Goal: Task Accomplishment & Management: Manage account settings

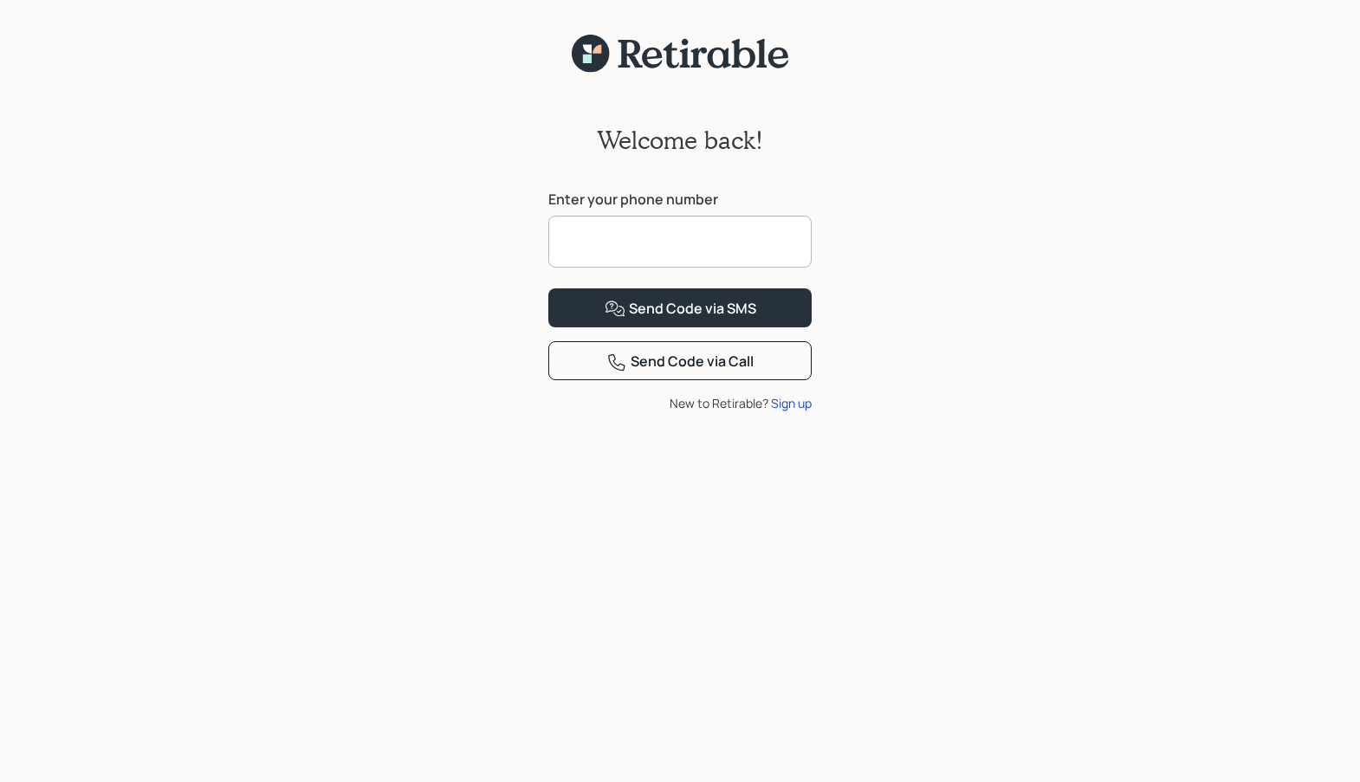
click at [715, 241] on input at bounding box center [679, 242] width 263 height 52
type input "**********"
click at [700, 320] on div "Send Code via SMS" at bounding box center [681, 309] width 152 height 21
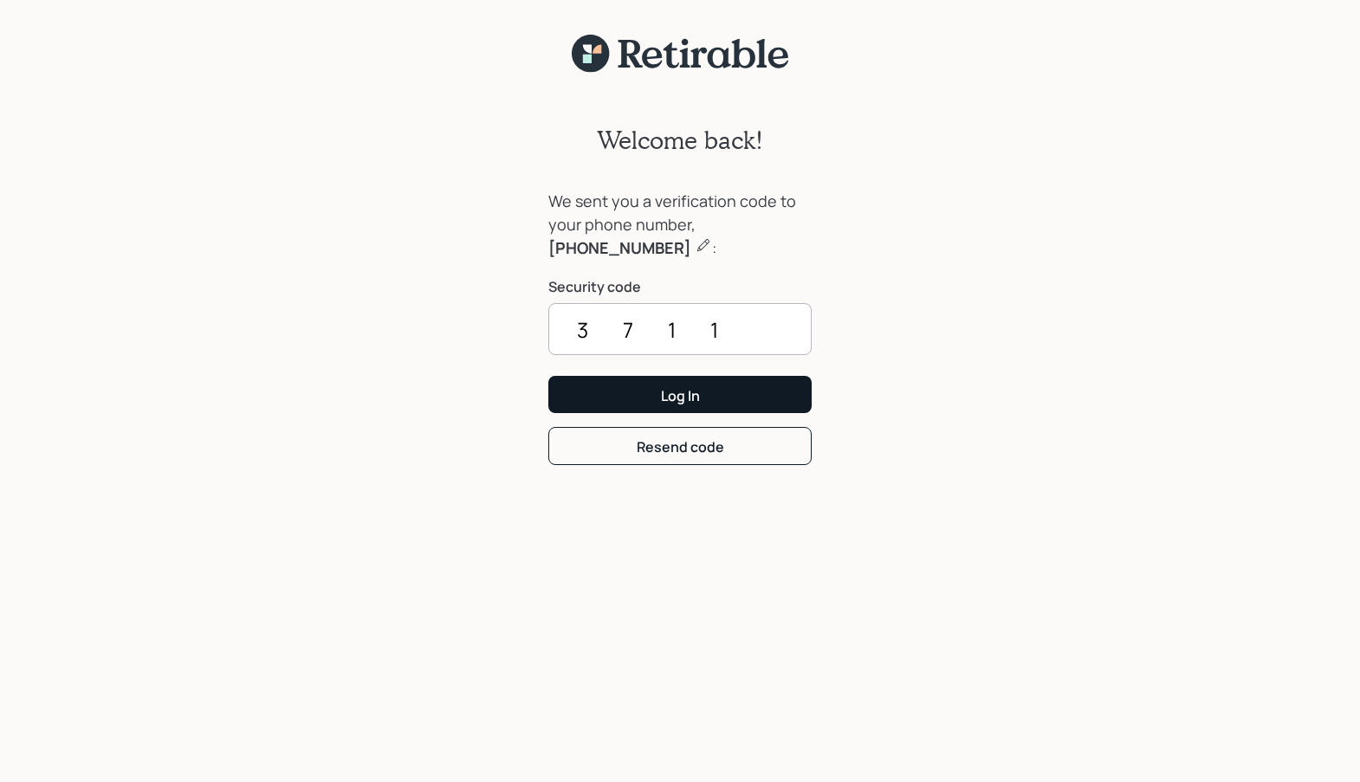
type input "3711"
click at [680, 394] on div "Log In" at bounding box center [680, 395] width 39 height 19
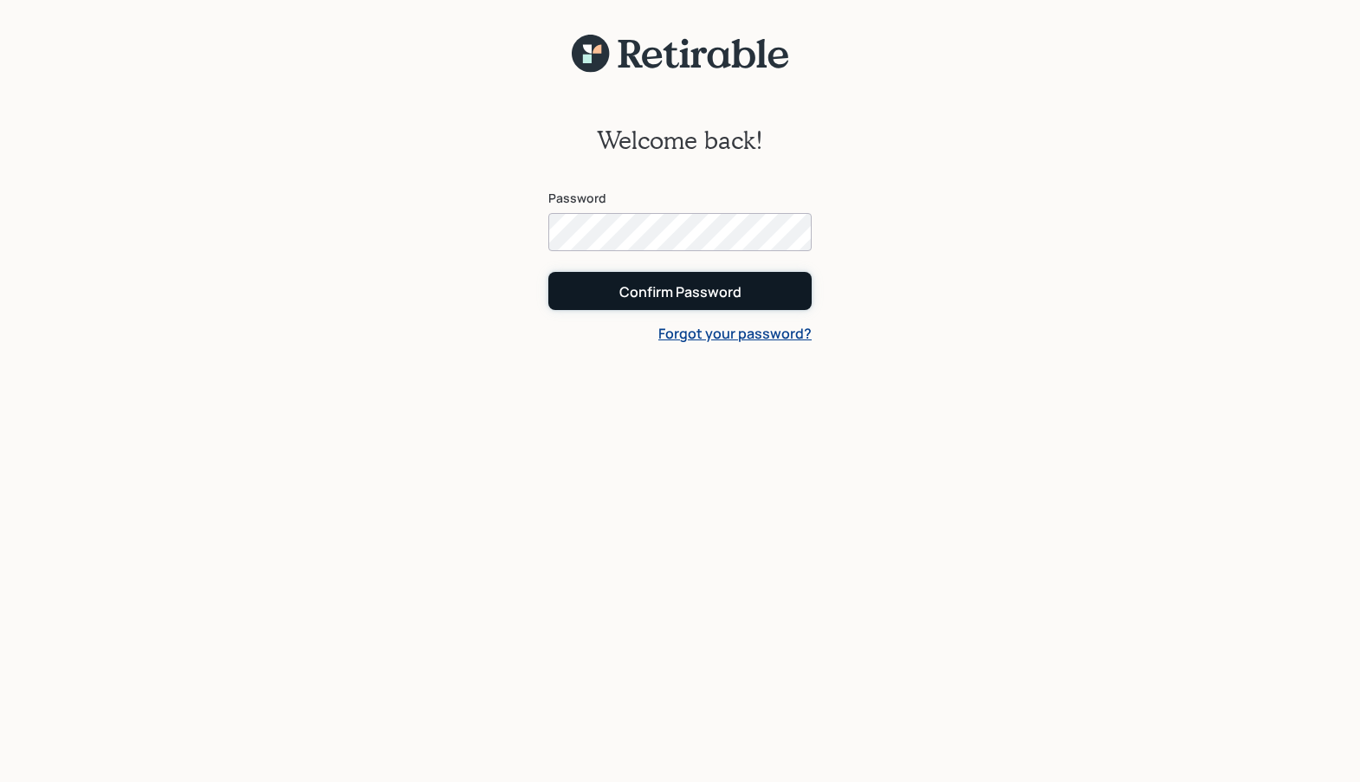
click at [648, 305] on button "Confirm Password" at bounding box center [679, 290] width 263 height 37
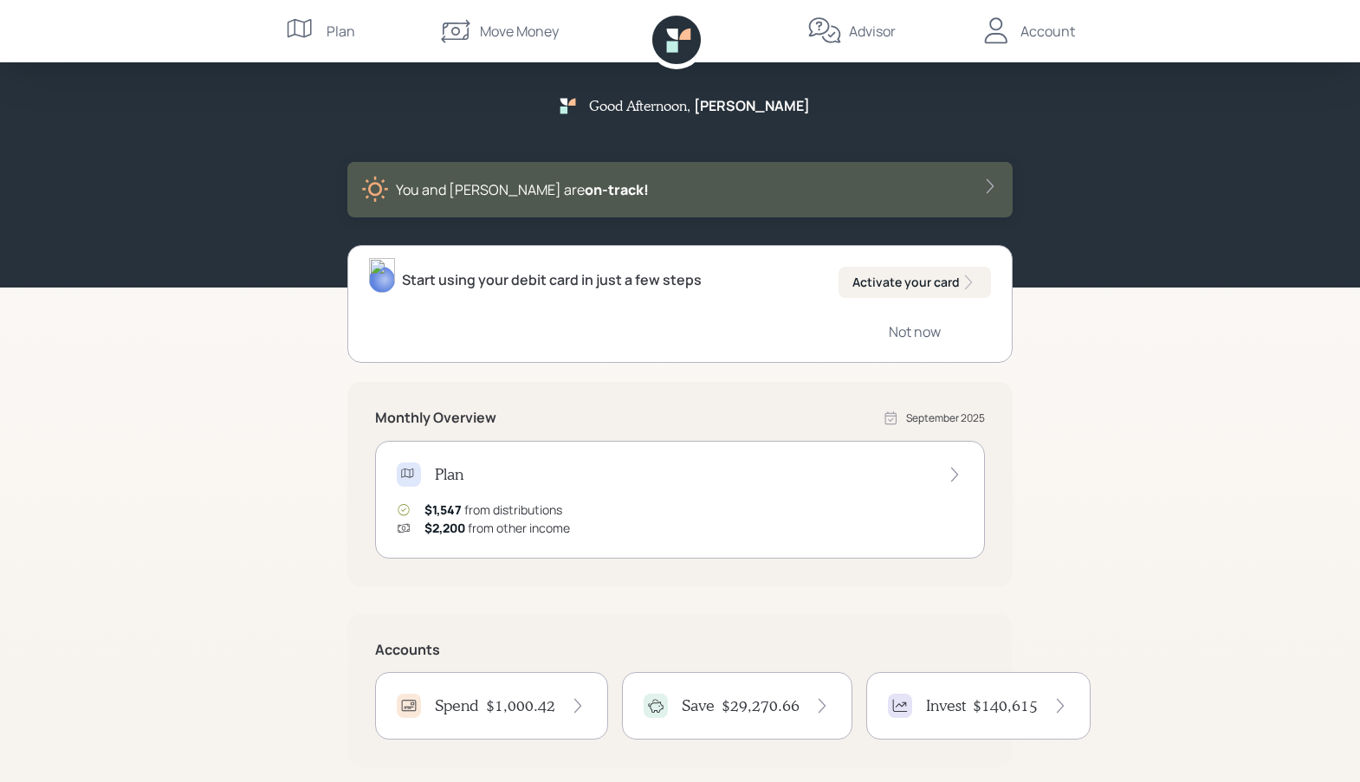
click at [1051, 32] on div "Account" at bounding box center [1048, 31] width 55 height 21
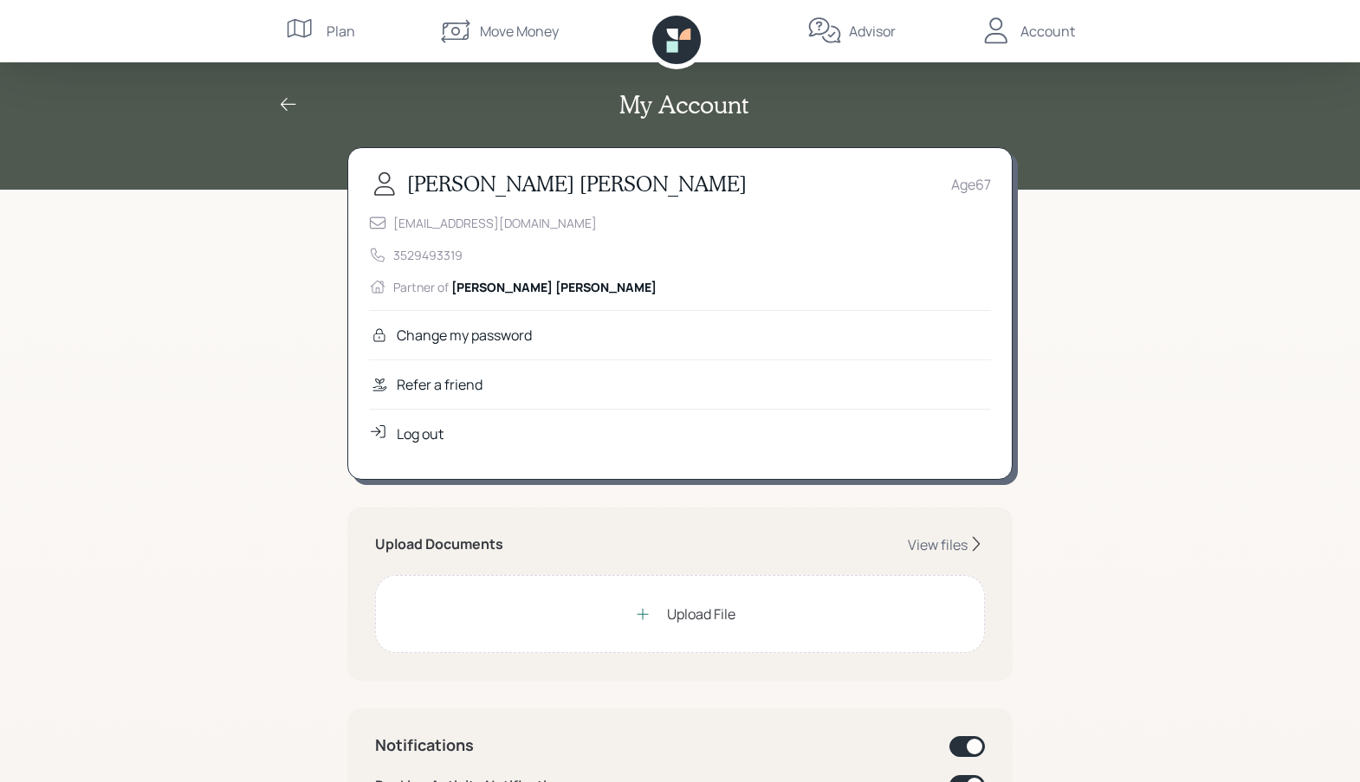
click at [334, 36] on div "Plan" at bounding box center [341, 31] width 29 height 21
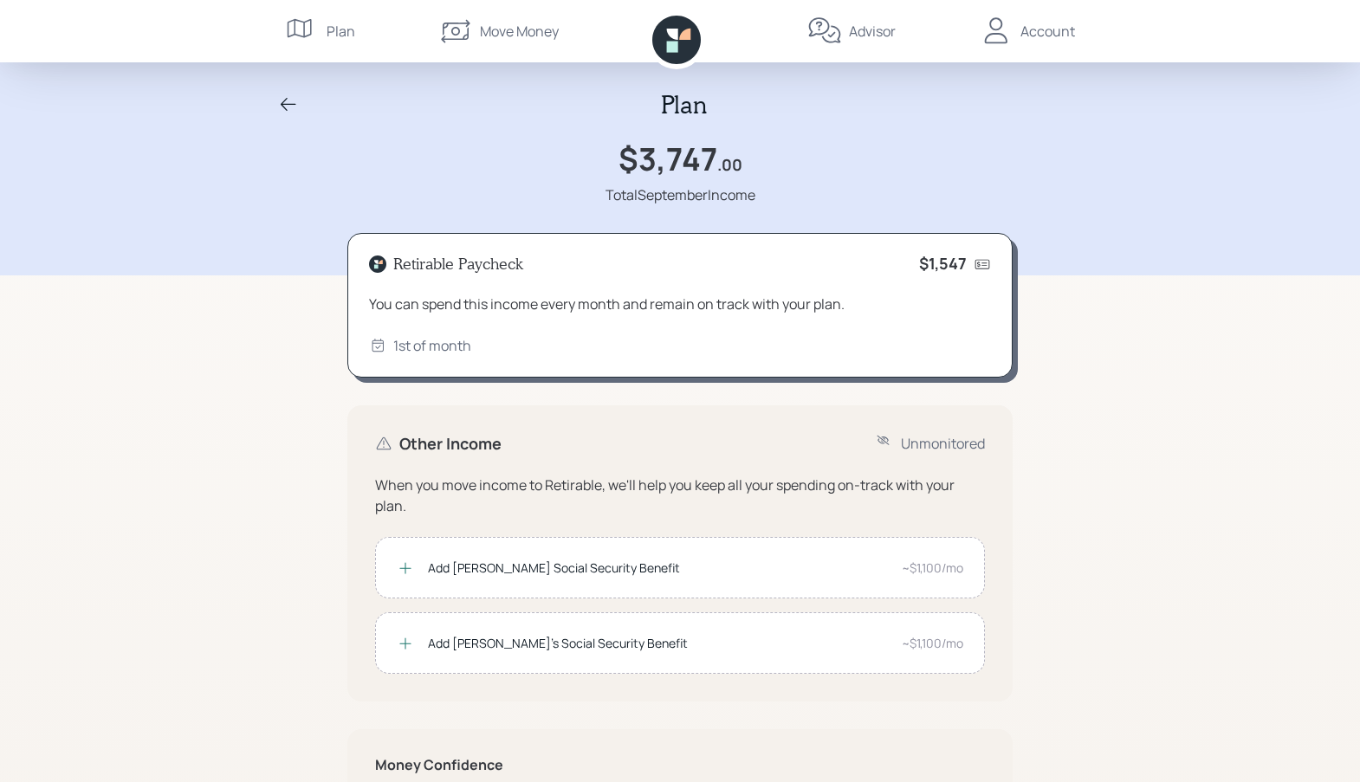
click at [509, 41] on div "Move Money" at bounding box center [519, 31] width 79 height 21
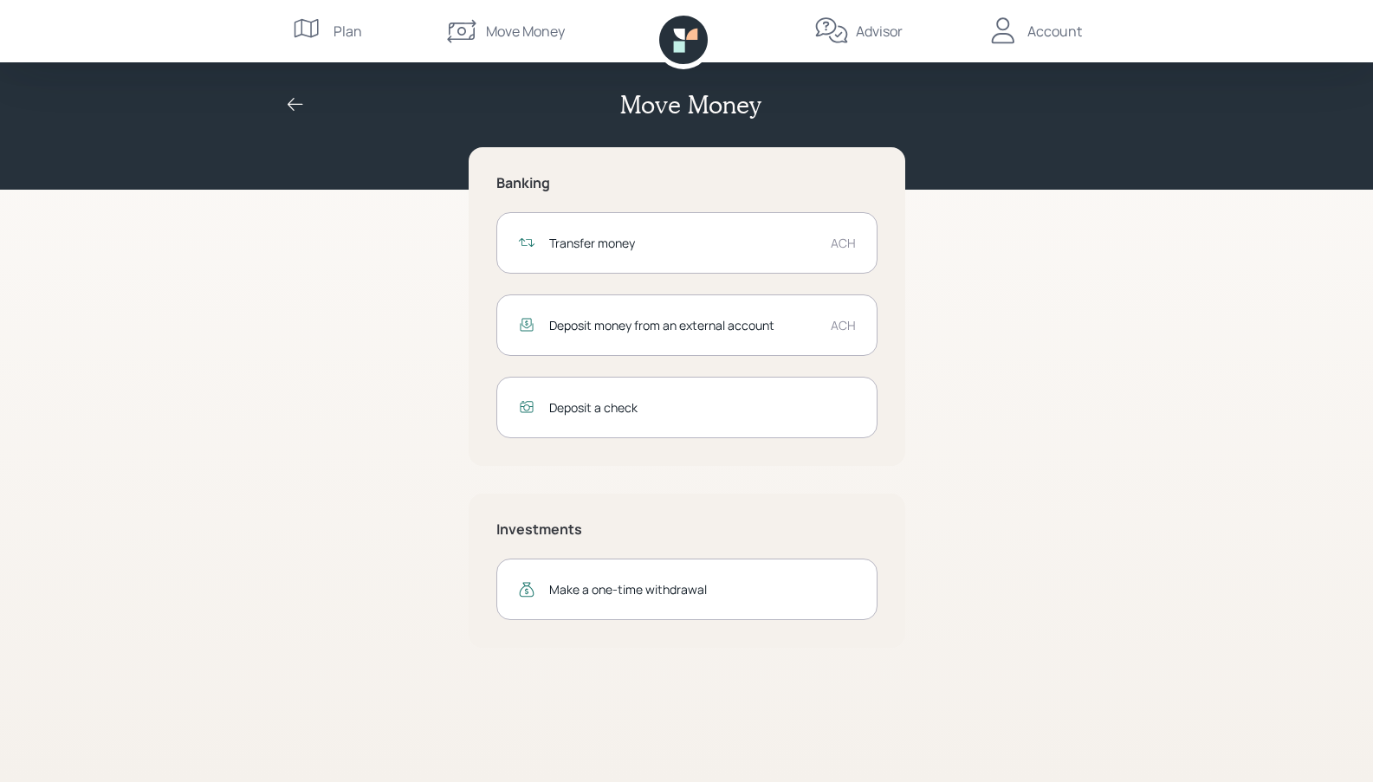
click at [865, 32] on div "Advisor" at bounding box center [879, 31] width 47 height 21
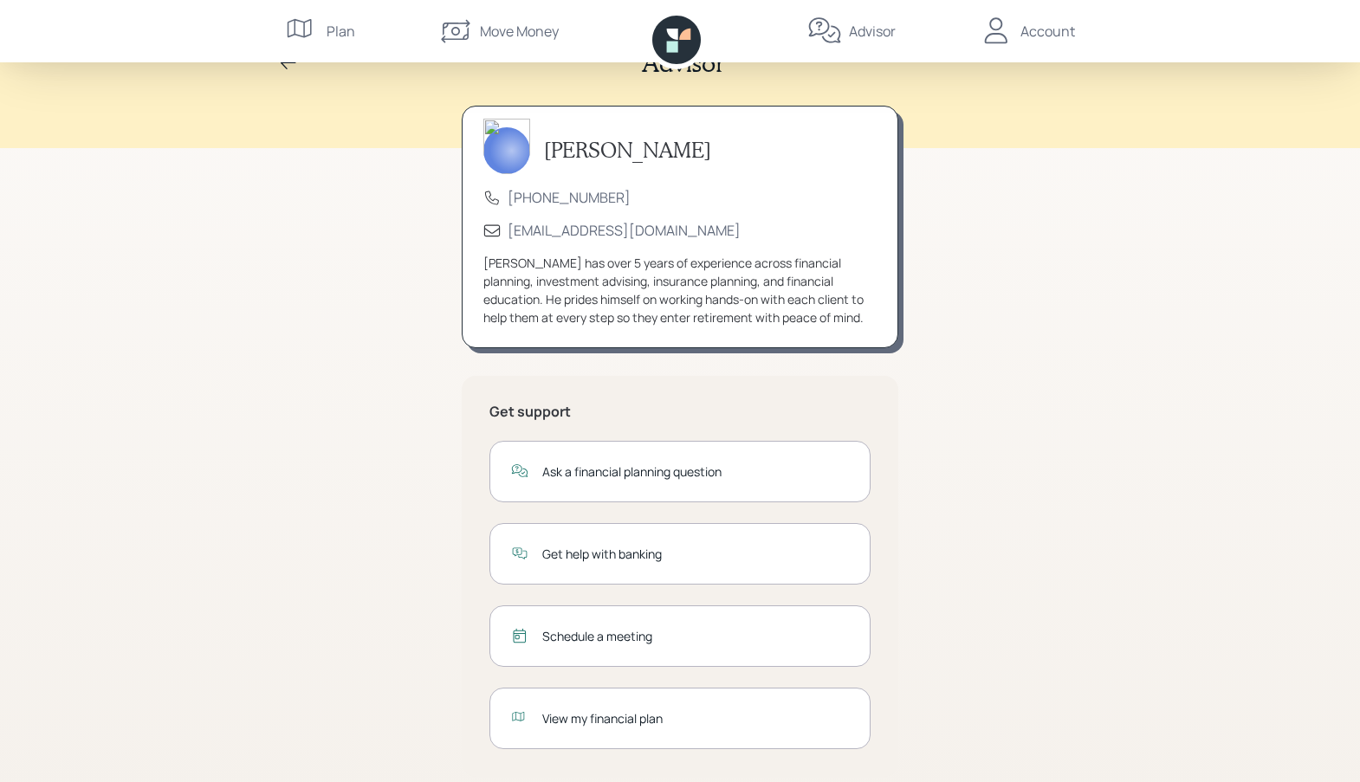
scroll to position [64, 0]
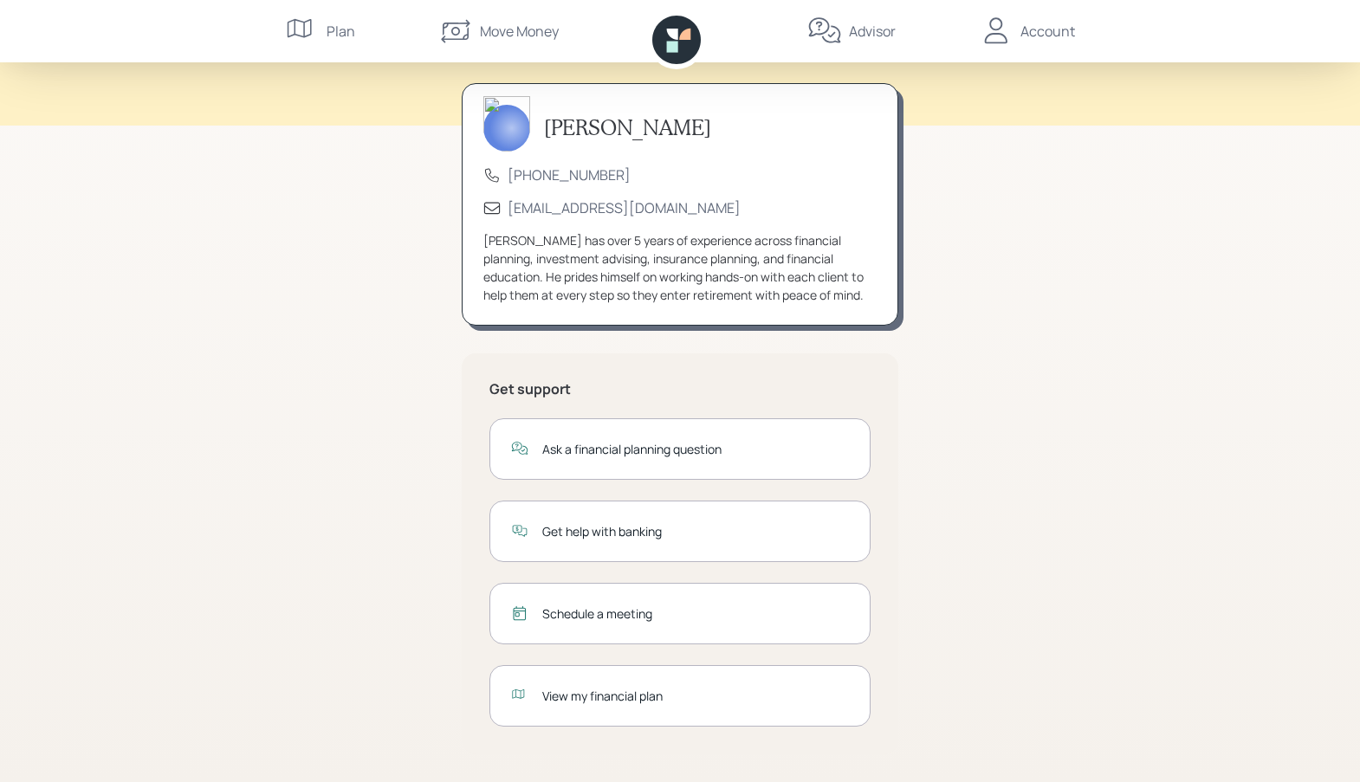
click at [1041, 38] on div "Account" at bounding box center [1048, 31] width 55 height 21
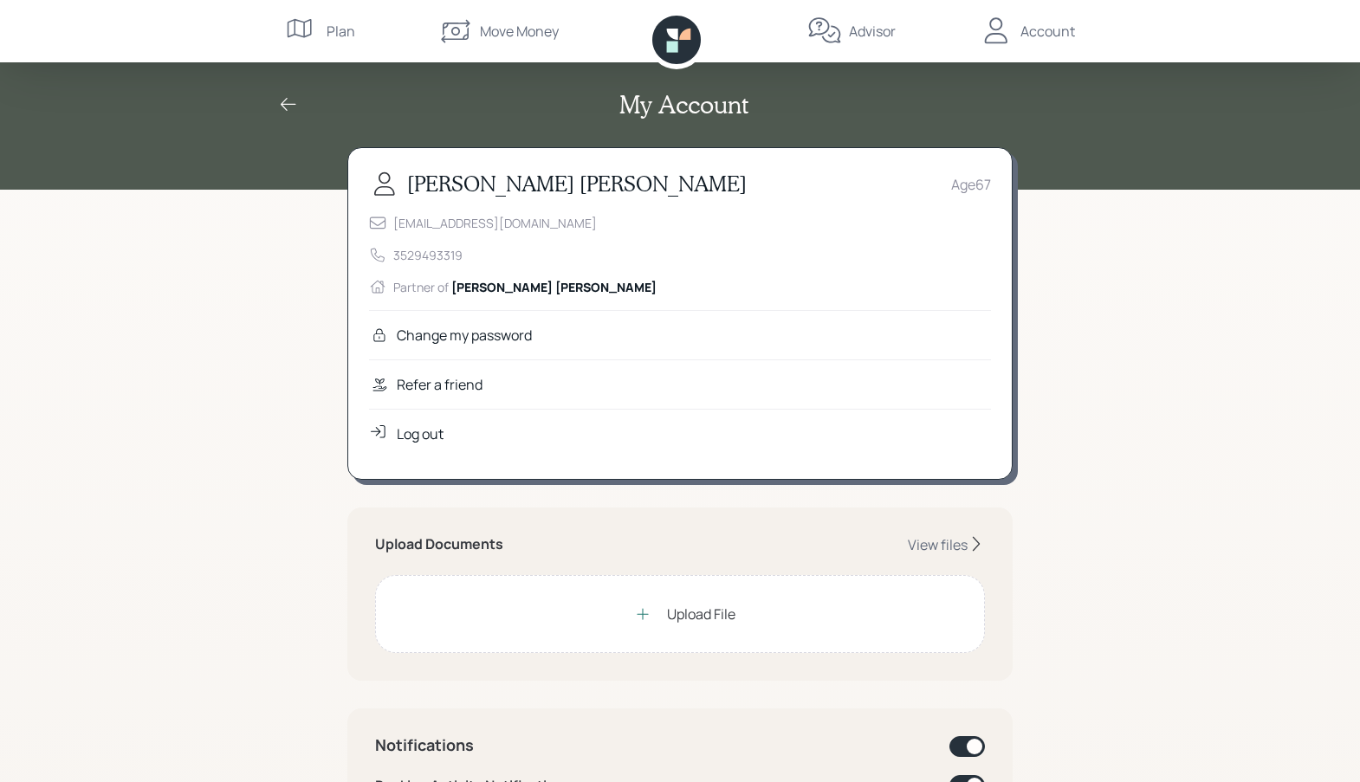
click at [508, 30] on div "Move Money" at bounding box center [519, 31] width 79 height 21
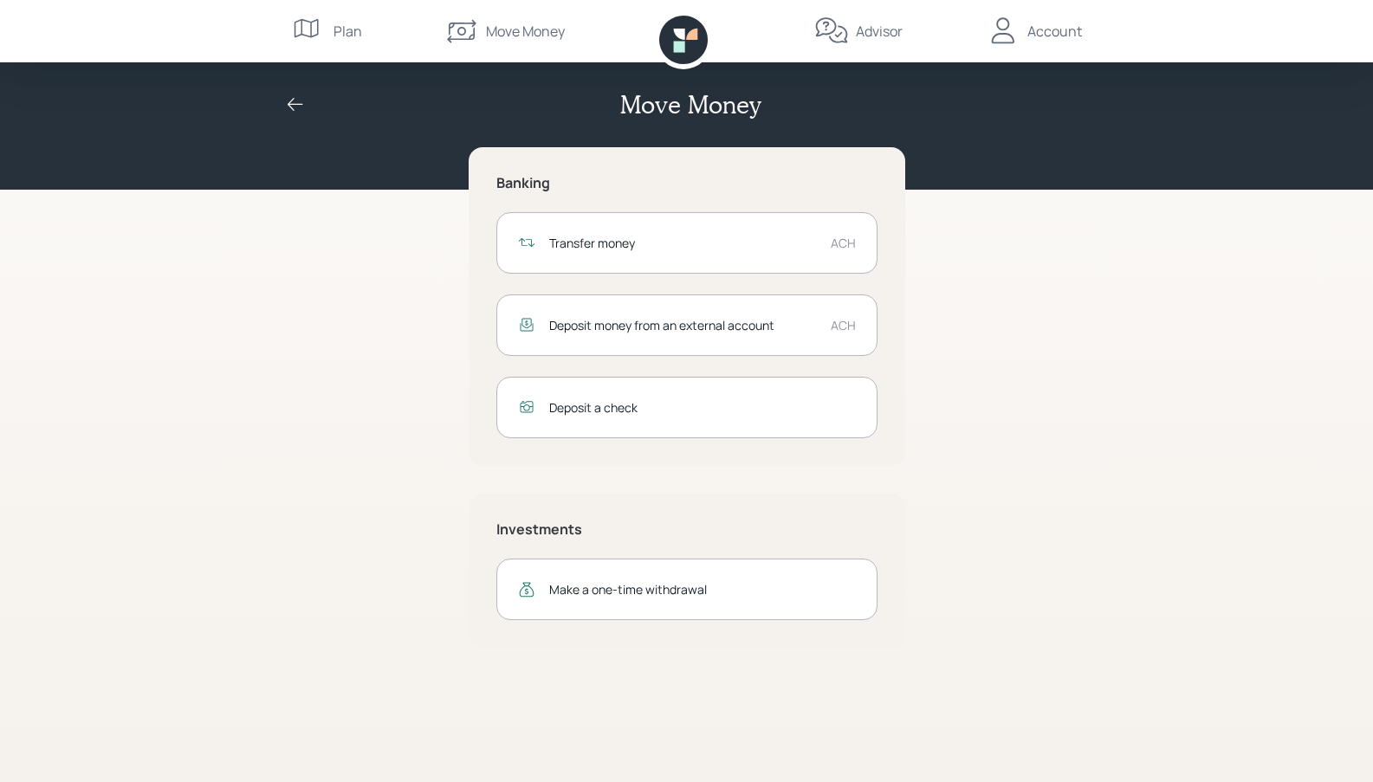
click at [1063, 41] on div "Account" at bounding box center [1054, 31] width 55 height 21
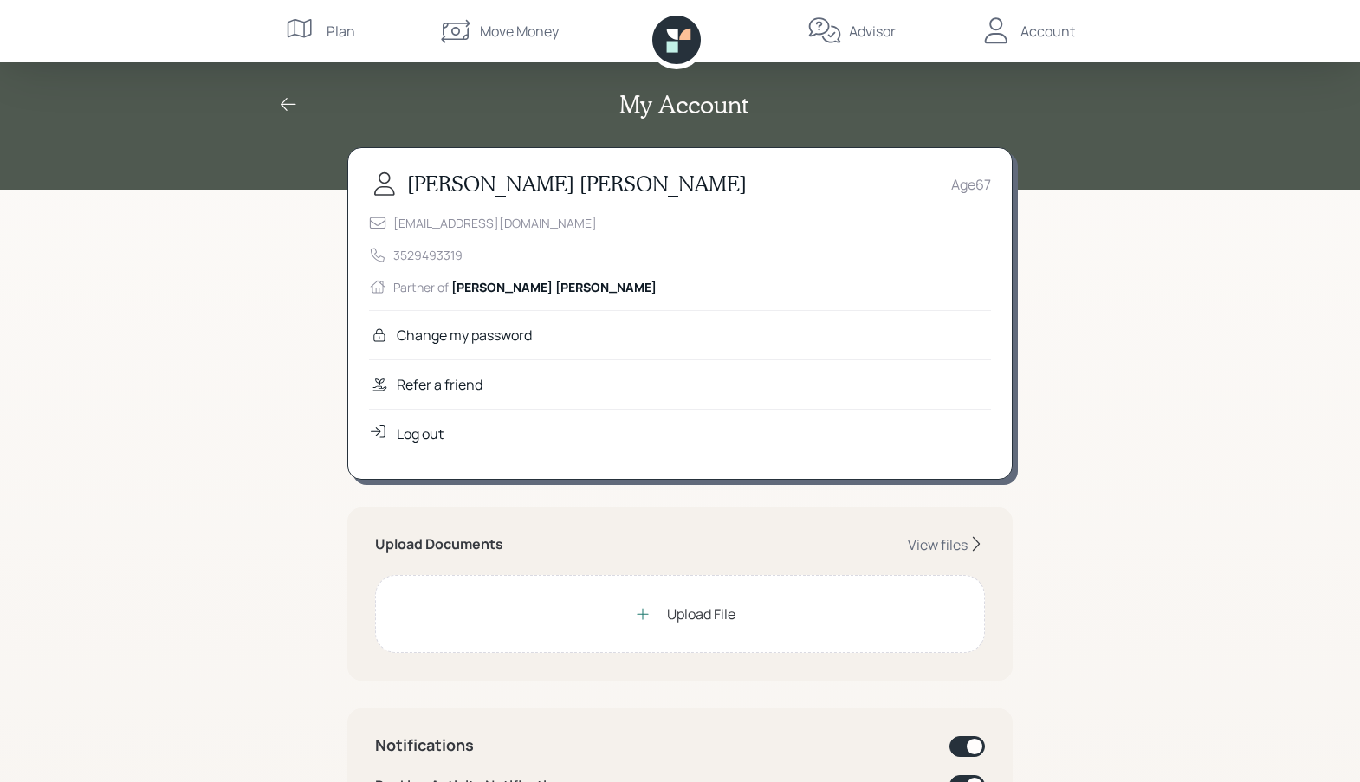
click at [859, 22] on div "Advisor" at bounding box center [872, 31] width 47 height 21
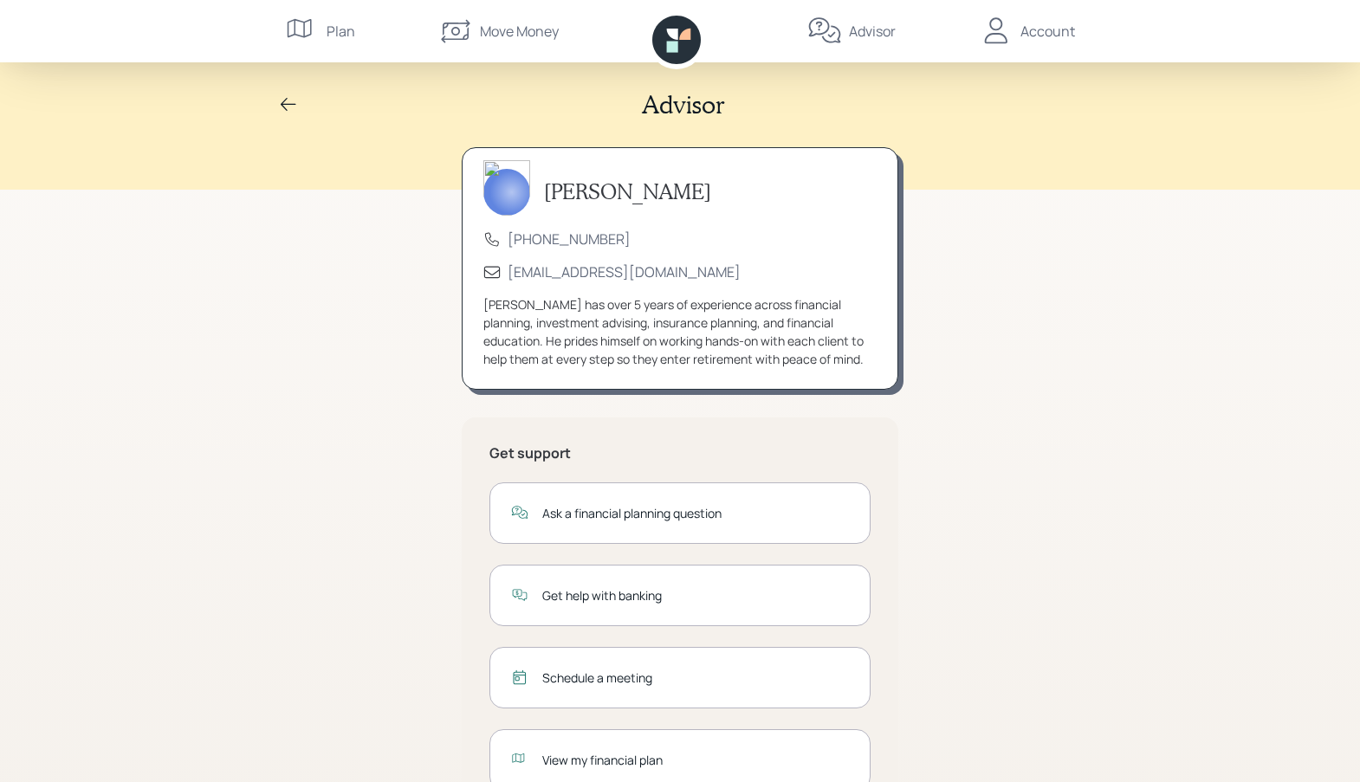
click at [512, 33] on div "Move Money" at bounding box center [519, 31] width 79 height 21
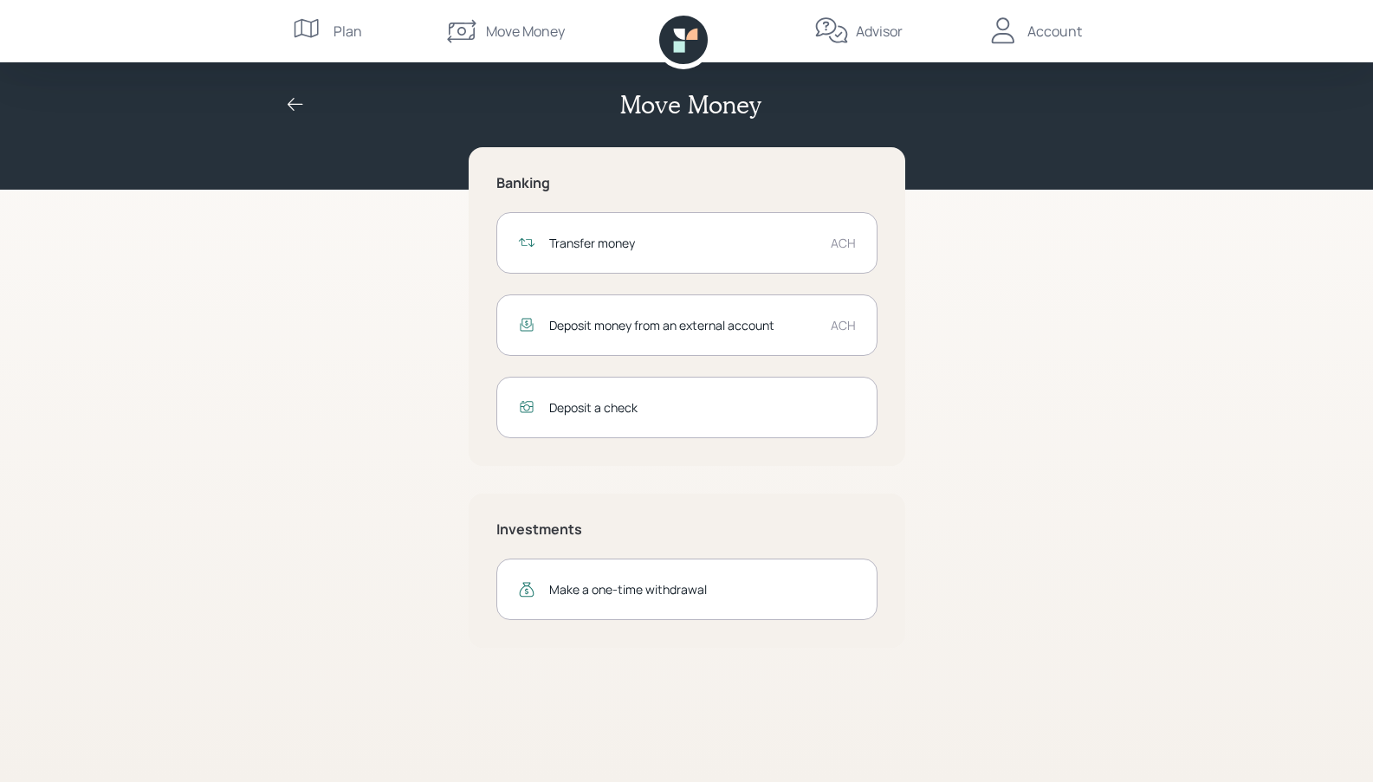
click at [358, 23] on div "Plan" at bounding box center [348, 31] width 29 height 21
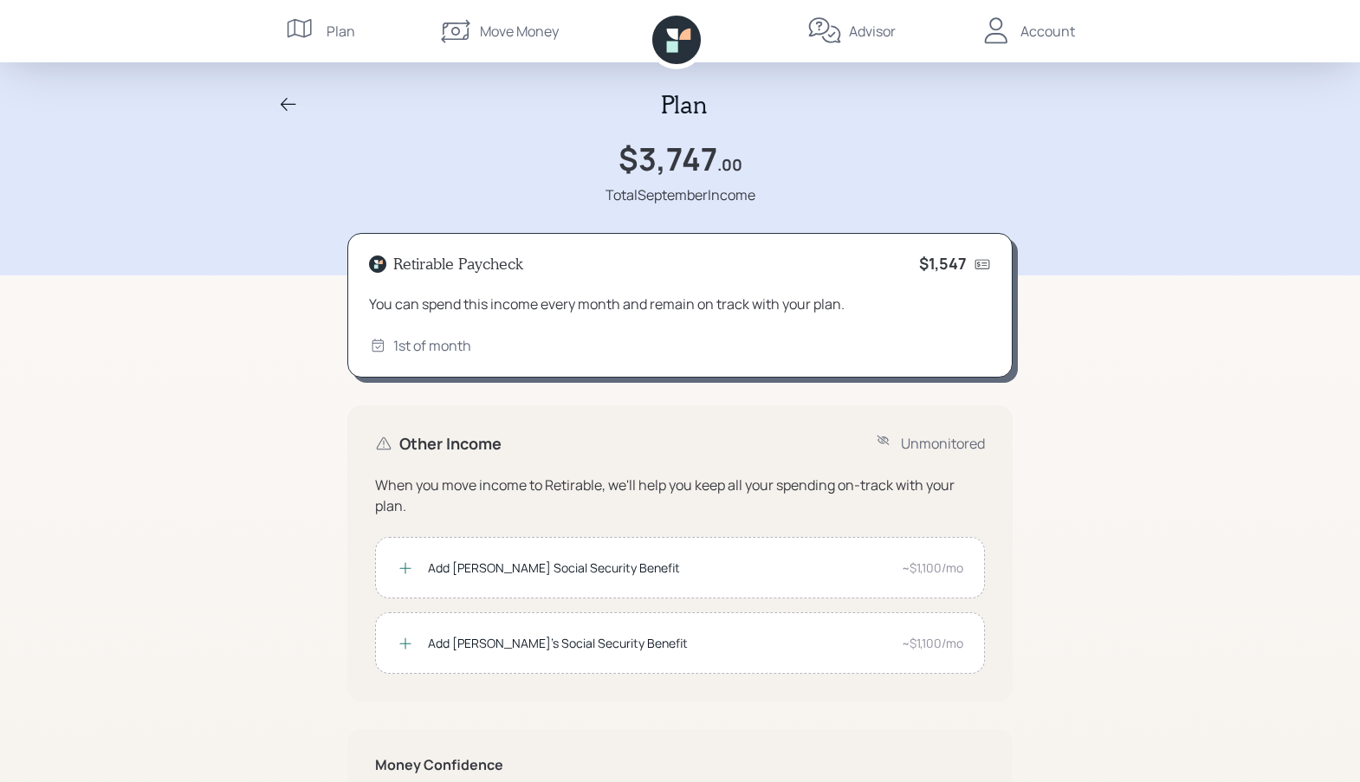
click at [1024, 30] on div "Account" at bounding box center [1048, 31] width 55 height 21
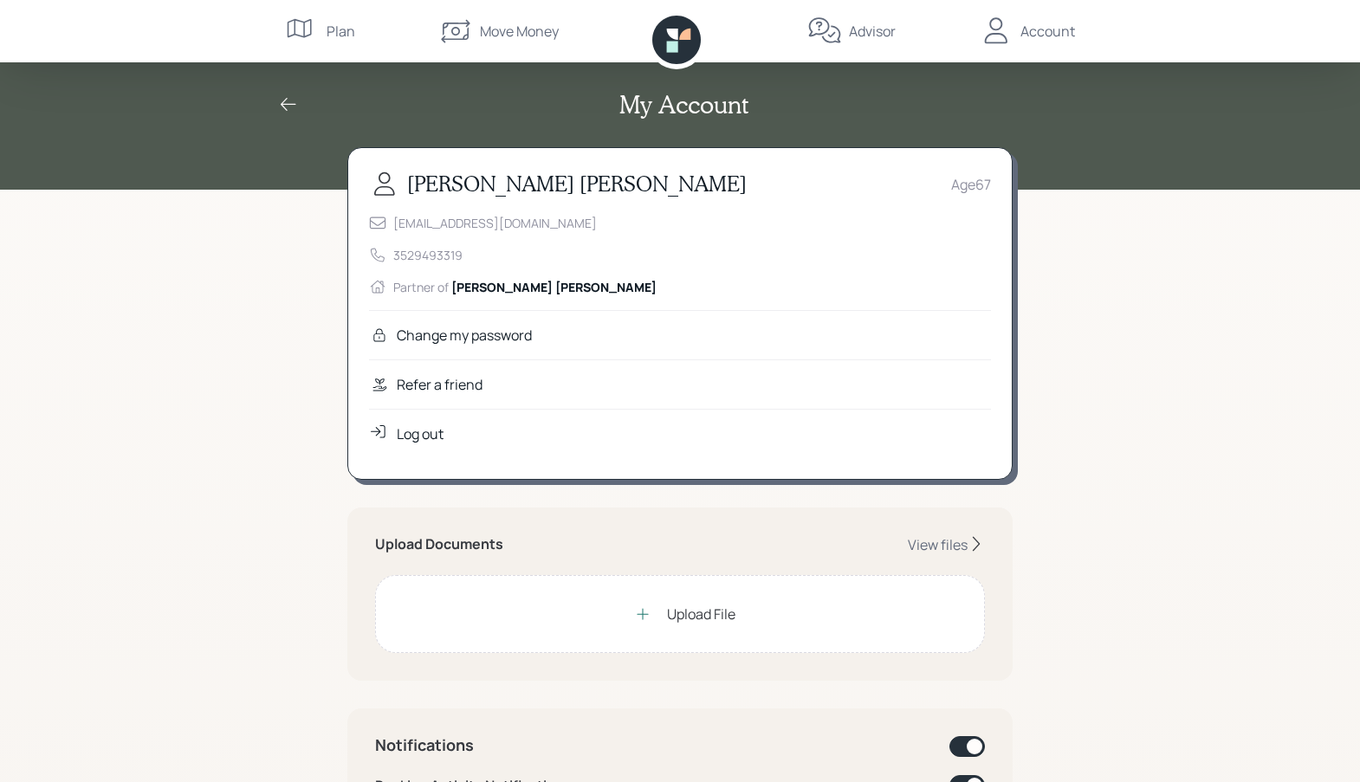
click at [1133, 182] on div "My Account" at bounding box center [680, 95] width 1360 height 190
click at [682, 46] on icon at bounding box center [676, 40] width 49 height 49
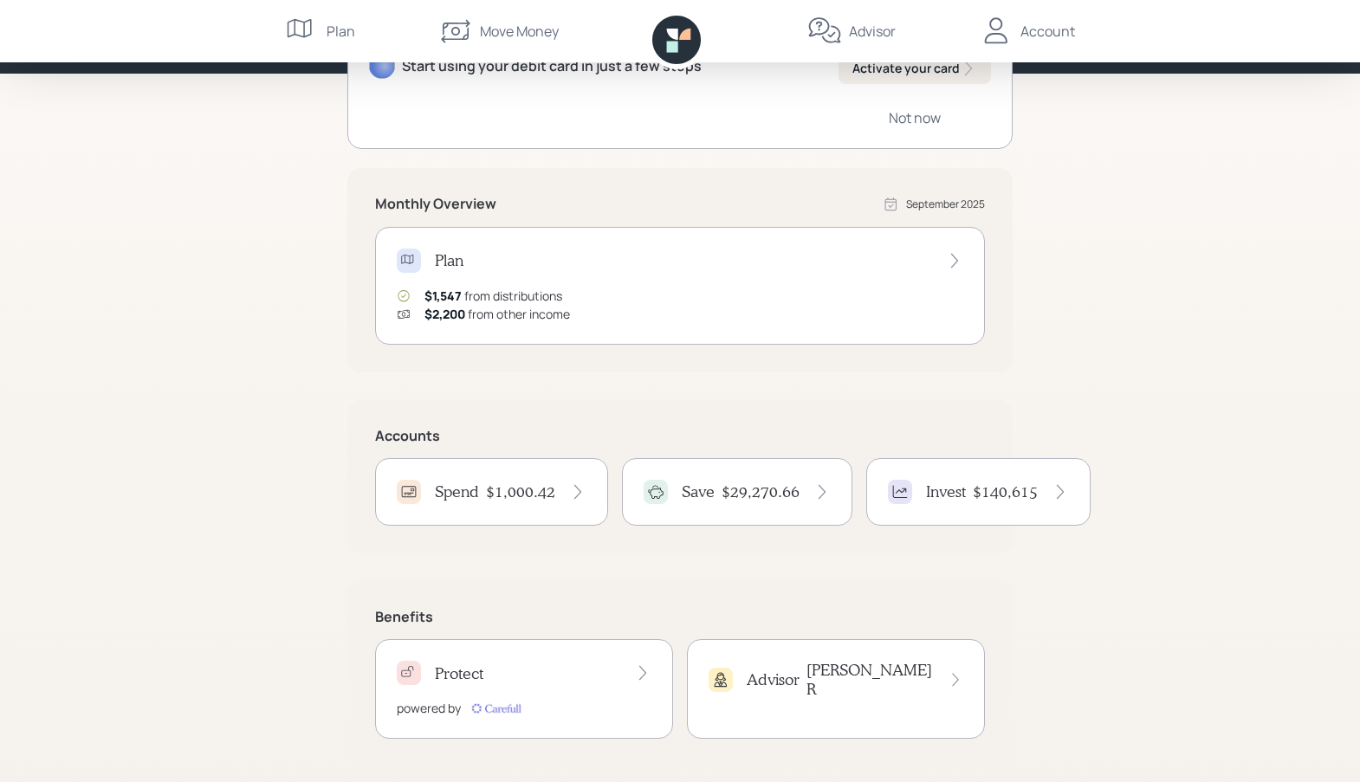
scroll to position [226, 0]
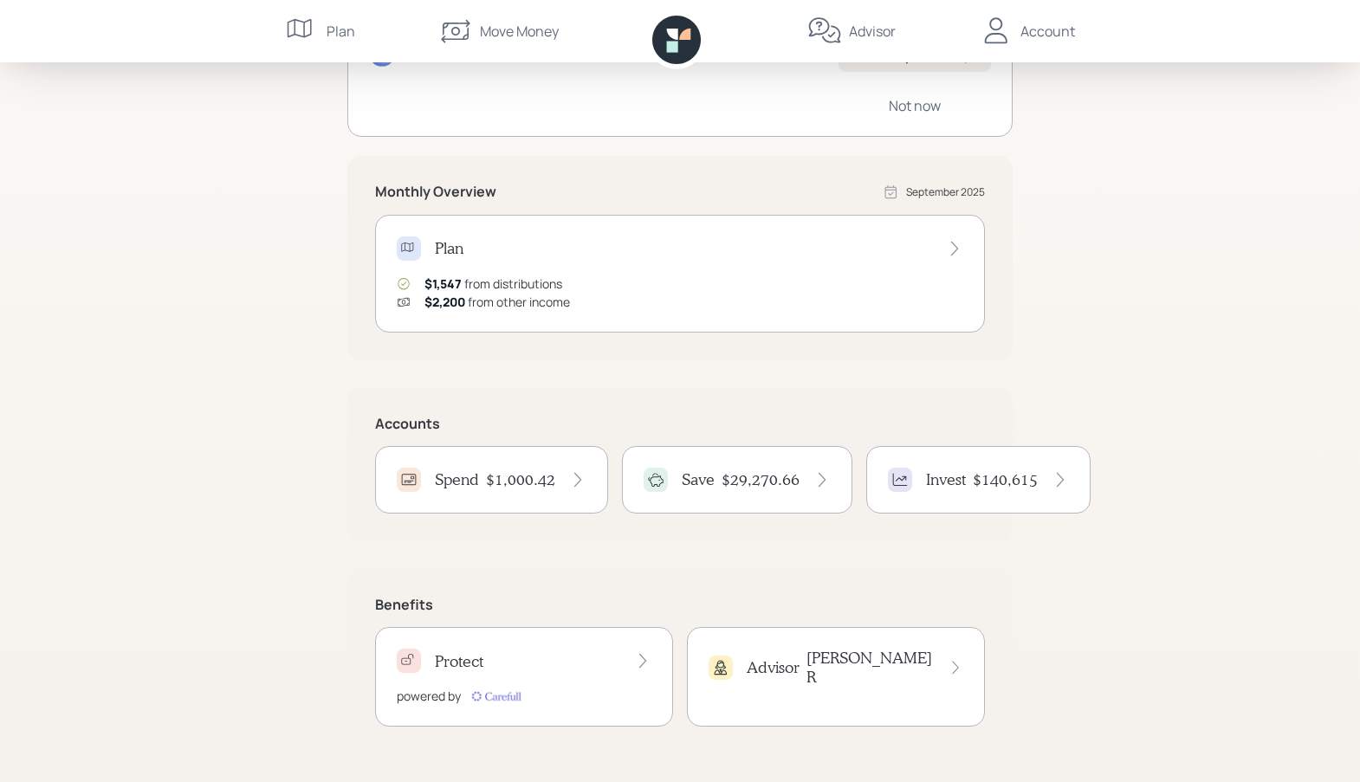
click at [1044, 33] on div "Account" at bounding box center [1048, 31] width 55 height 21
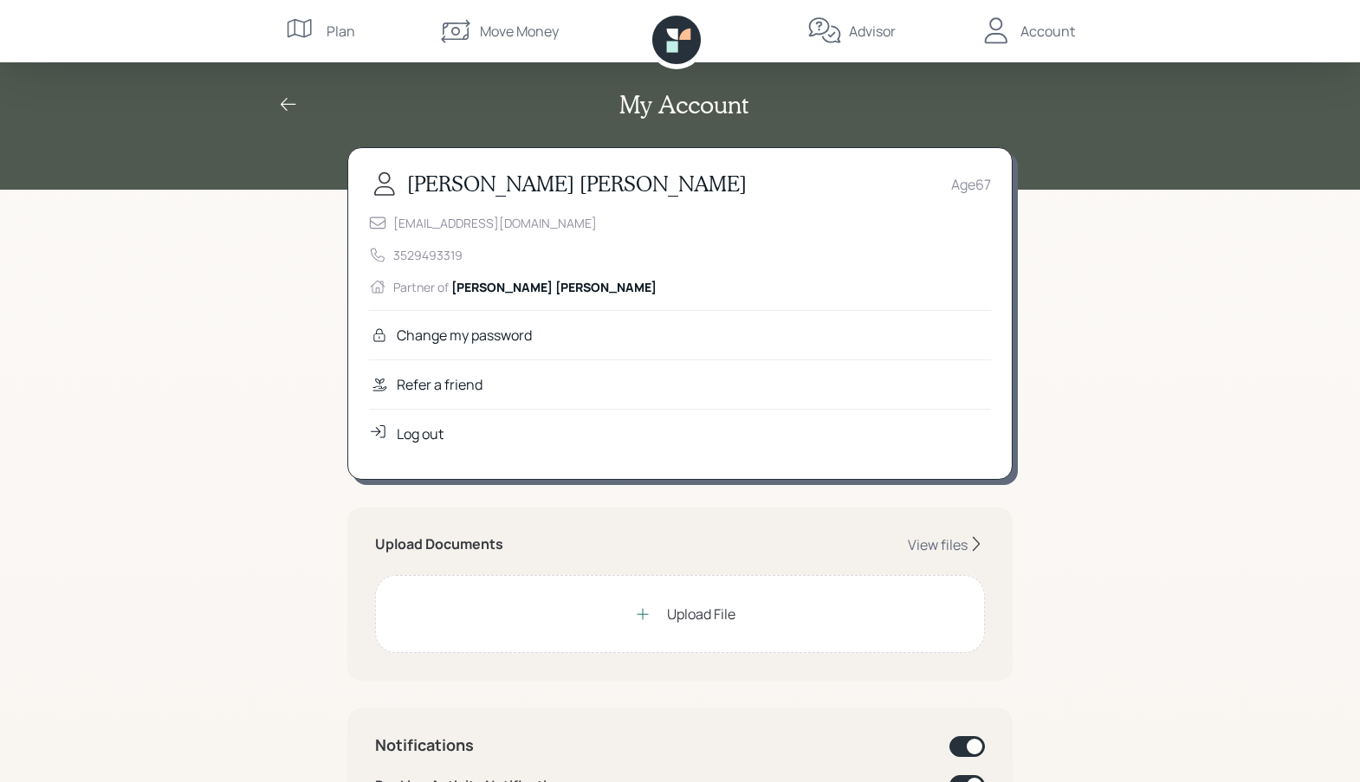
click at [425, 432] on div "Log out" at bounding box center [420, 434] width 47 height 21
